Goal: Book appointment/travel/reservation

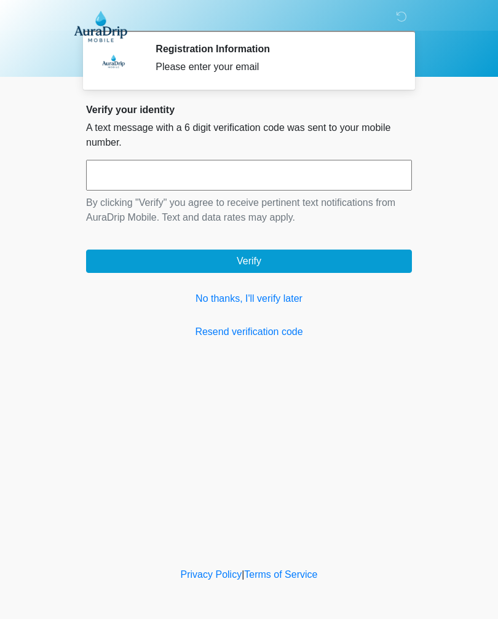
click at [149, 179] on input "text" at bounding box center [249, 175] width 326 height 31
type input "******"
click at [255, 258] on button "Verify" at bounding box center [249, 261] width 326 height 23
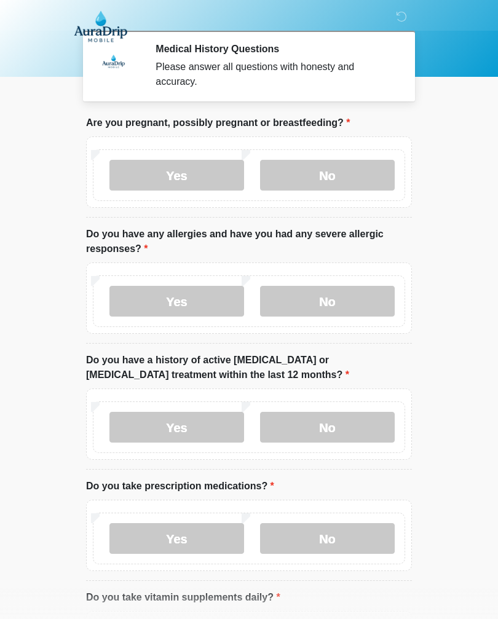
click at [342, 174] on label "No" at bounding box center [327, 175] width 135 height 31
click at [345, 294] on label "No" at bounding box center [327, 301] width 135 height 31
click at [344, 425] on label "No" at bounding box center [327, 427] width 135 height 31
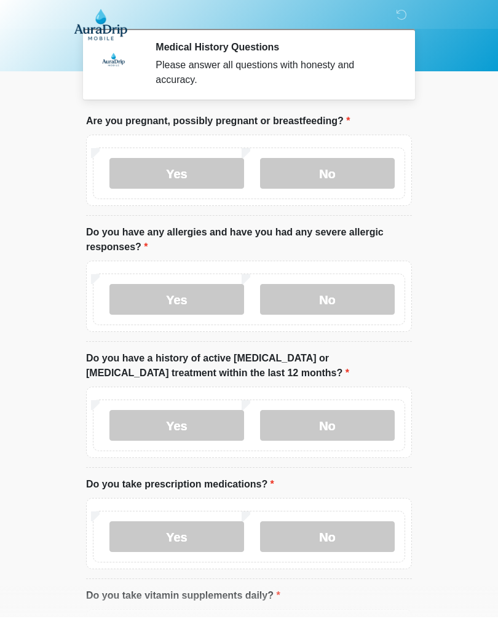
scroll to position [15, 0]
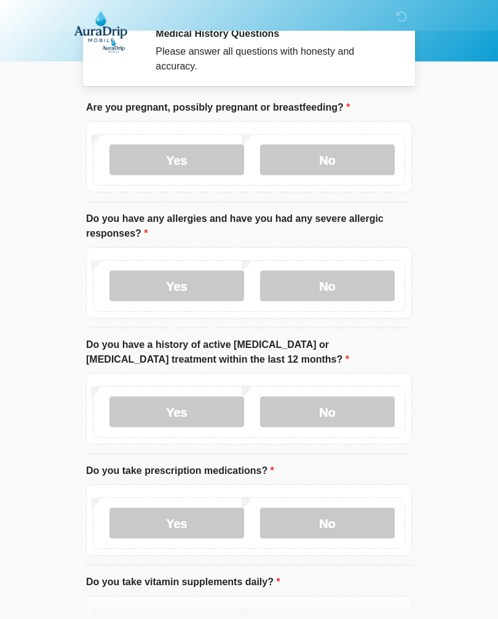
click at [194, 518] on label "Yes" at bounding box center [176, 523] width 135 height 31
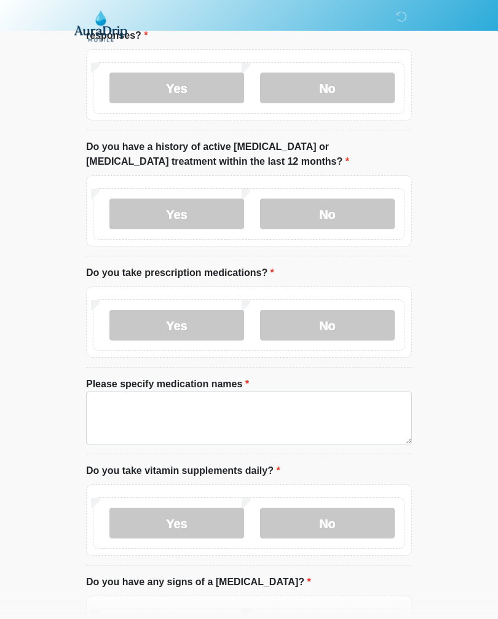
scroll to position [225, 0]
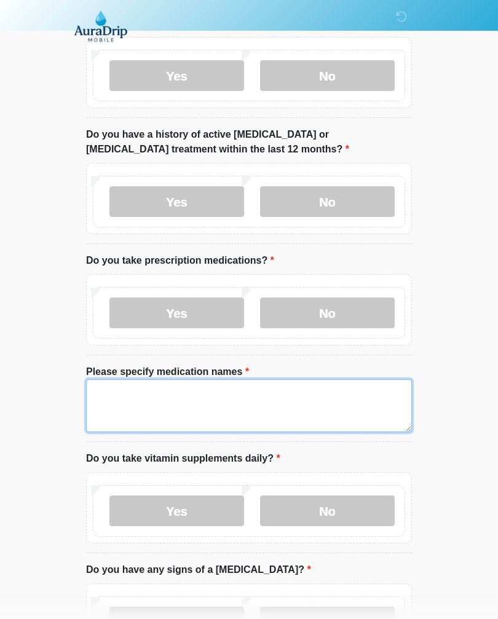
click at [125, 384] on textarea "Please specify medication names" at bounding box center [249, 406] width 326 height 53
click at [120, 402] on textarea "**********" at bounding box center [249, 406] width 326 height 53
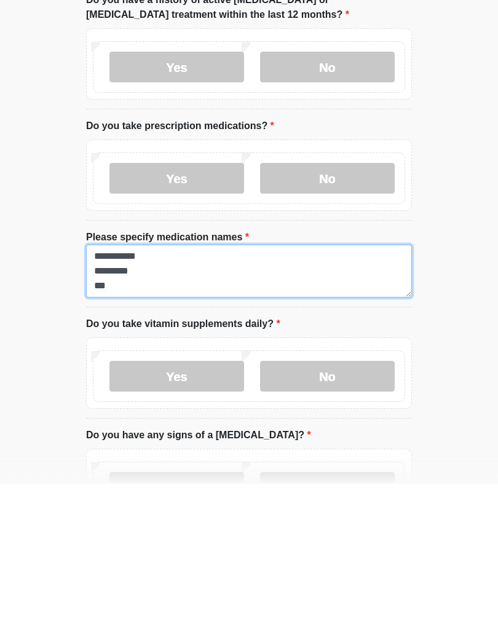
type textarea "**********"
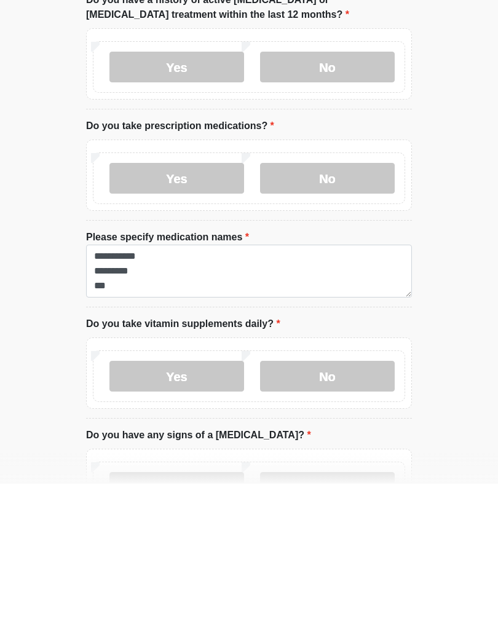
click at [352, 496] on label "No" at bounding box center [327, 511] width 135 height 31
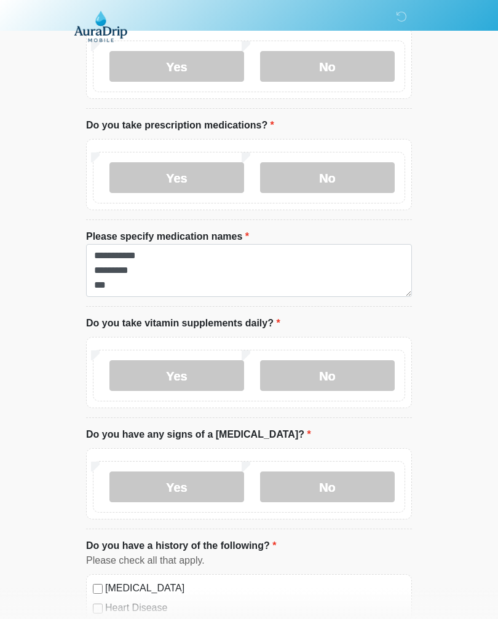
click at [346, 481] on label "No" at bounding box center [327, 487] width 135 height 31
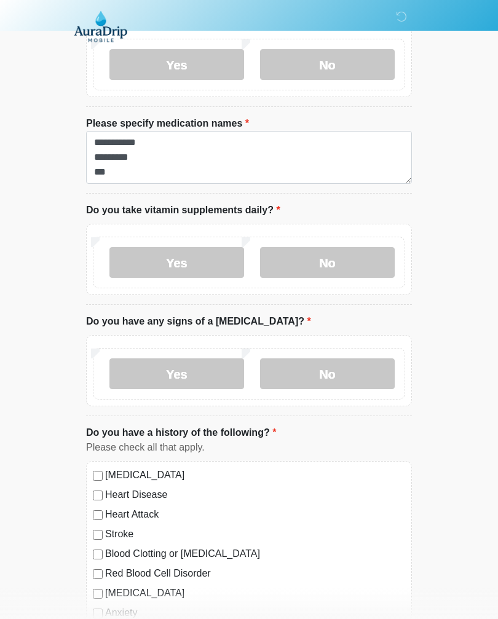
scroll to position [480, 0]
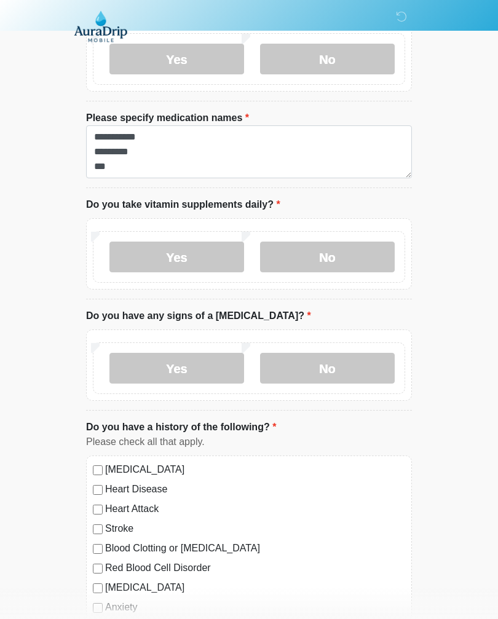
click at [90, 463] on div "High Blood Pressure Heart Disease Heart Attack Stroke Blood Clotting or Bleedin…" at bounding box center [249, 581] width 326 height 250
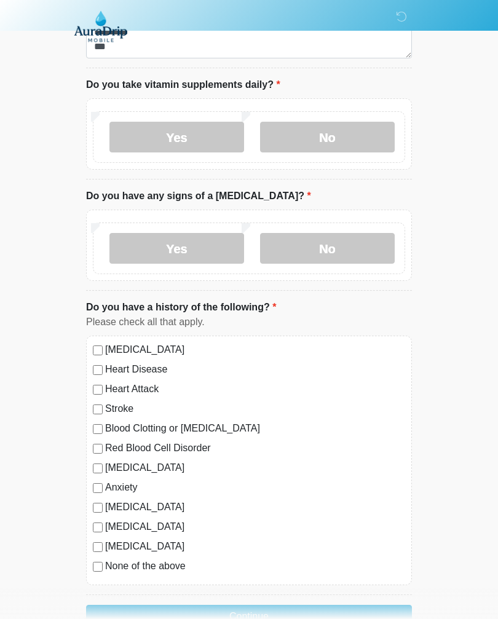
scroll to position [615, 0]
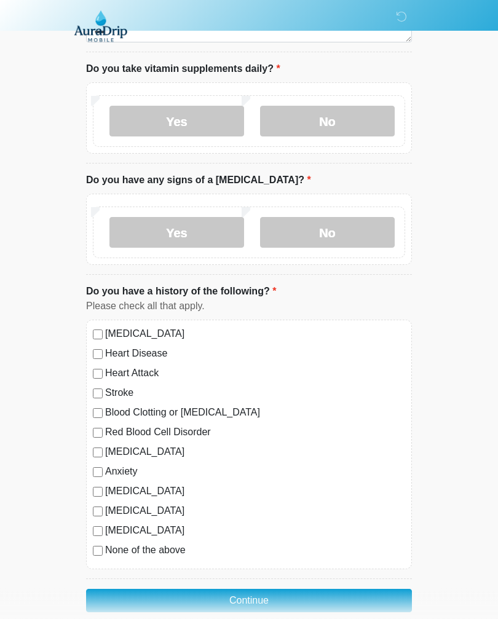
click at [267, 602] on button "Continue" at bounding box center [249, 601] width 326 height 23
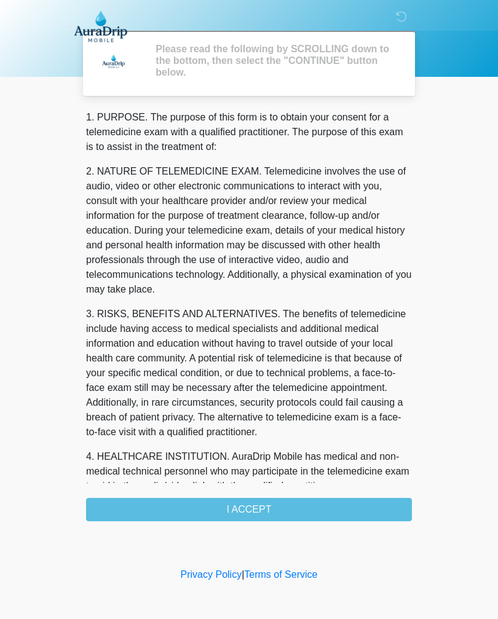
scroll to position [0, 0]
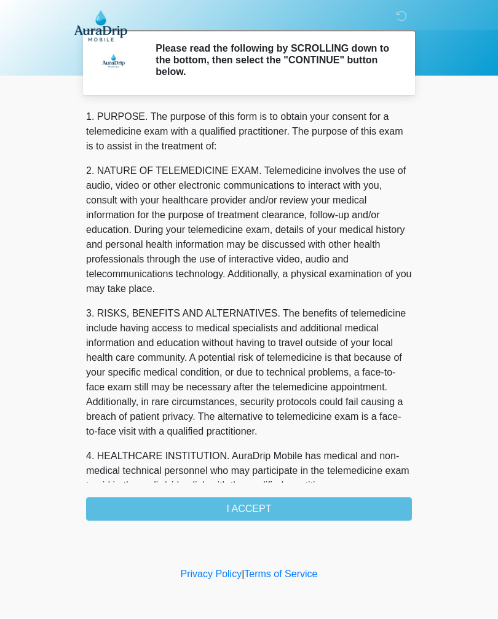
click at [290, 510] on div "1. PURPOSE. The purpose of this form is to obtain your consent for a telemedici…" at bounding box center [249, 315] width 326 height 411
click at [260, 511] on div "1. PURPOSE. The purpose of this form is to obtain your consent for a telemedici…" at bounding box center [249, 315] width 326 height 411
click at [263, 505] on div "1. PURPOSE. The purpose of this form is to obtain your consent for a telemedici…" at bounding box center [249, 315] width 326 height 411
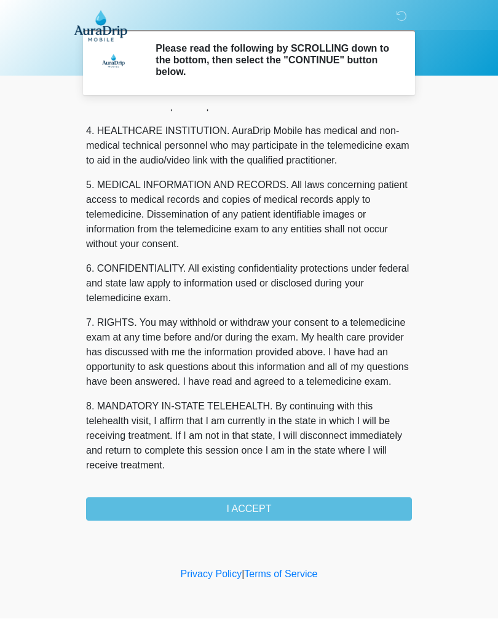
scroll to position [355, 0]
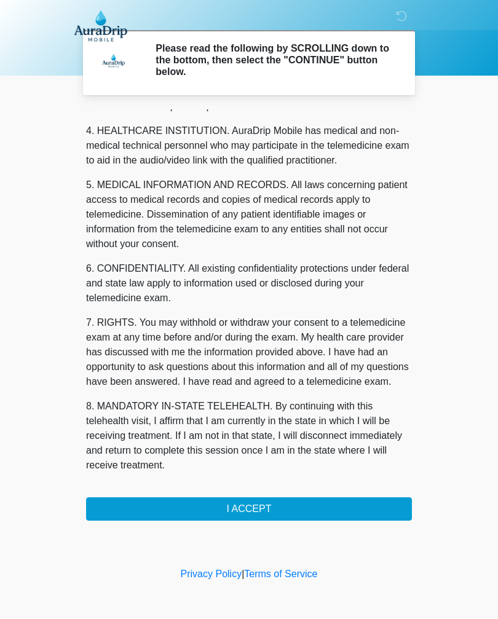
click at [264, 503] on button "I ACCEPT" at bounding box center [249, 509] width 326 height 23
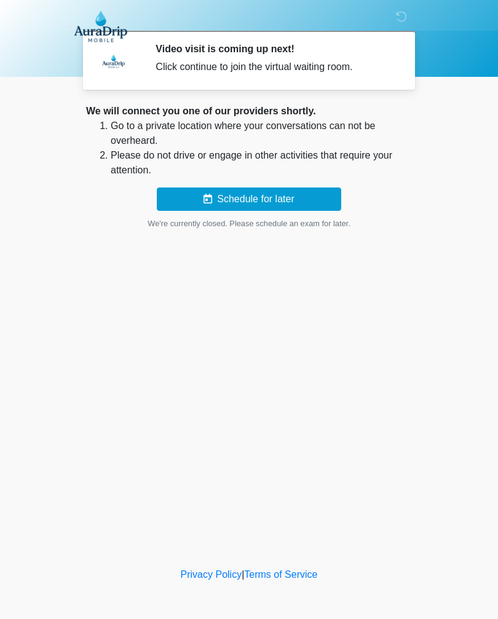
click at [336, 55] on div "Video visit is coming up next! Click continue to join the virtual waiting room." at bounding box center [275, 60] width 238 height 34
click at [342, 65] on div "Click continue to join the virtual waiting room." at bounding box center [275, 67] width 238 height 15
click at [287, 195] on button "Schedule for later" at bounding box center [249, 199] width 184 height 23
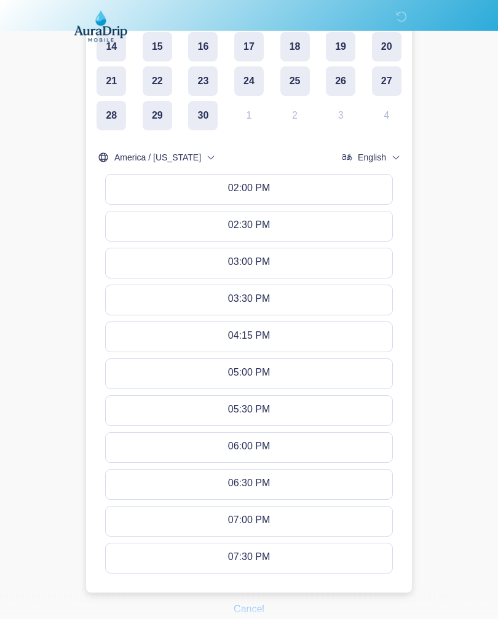
scroll to position [363, 0]
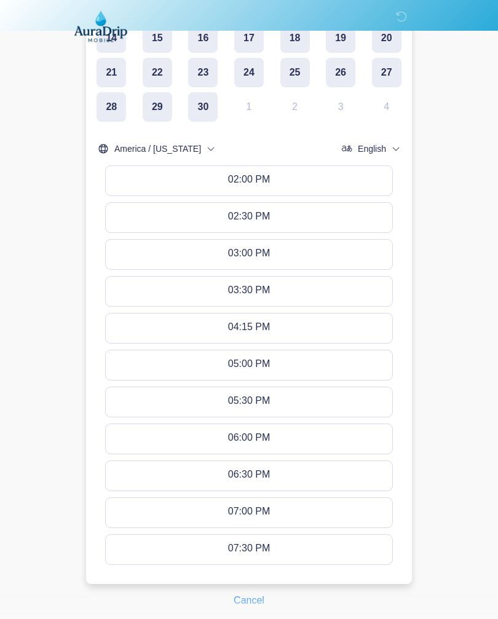
click at [320, 435] on button "06:00 PM" at bounding box center [249, 439] width 286 height 30
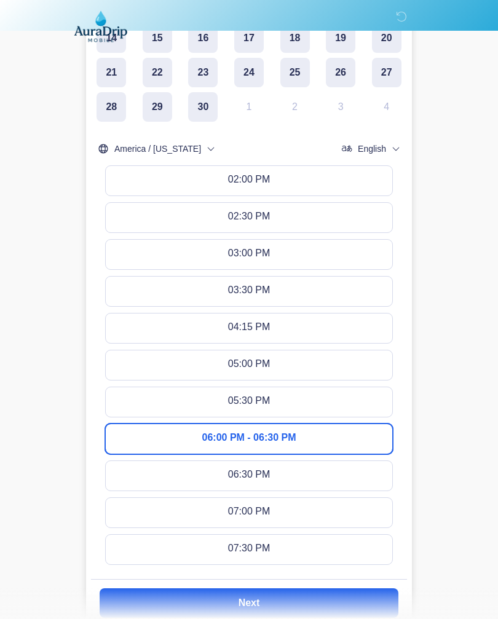
click at [309, 598] on button "Next" at bounding box center [249, 603] width 299 height 30
